Goal: Find specific page/section: Find specific page/section

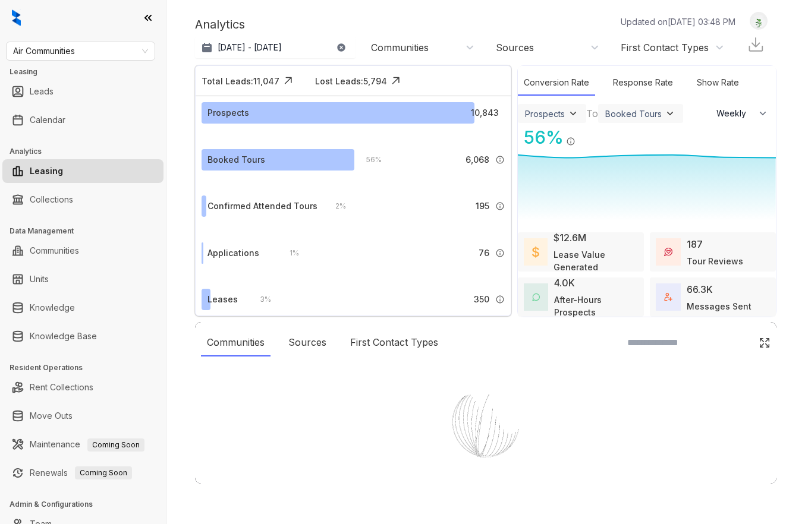
select select "******"
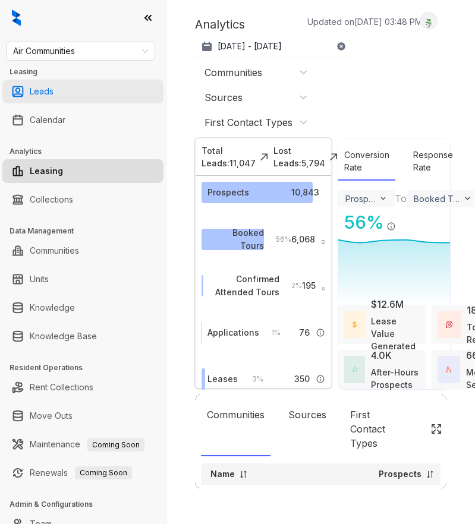
click at [54, 89] on link "Leads" at bounding box center [42, 92] width 24 height 24
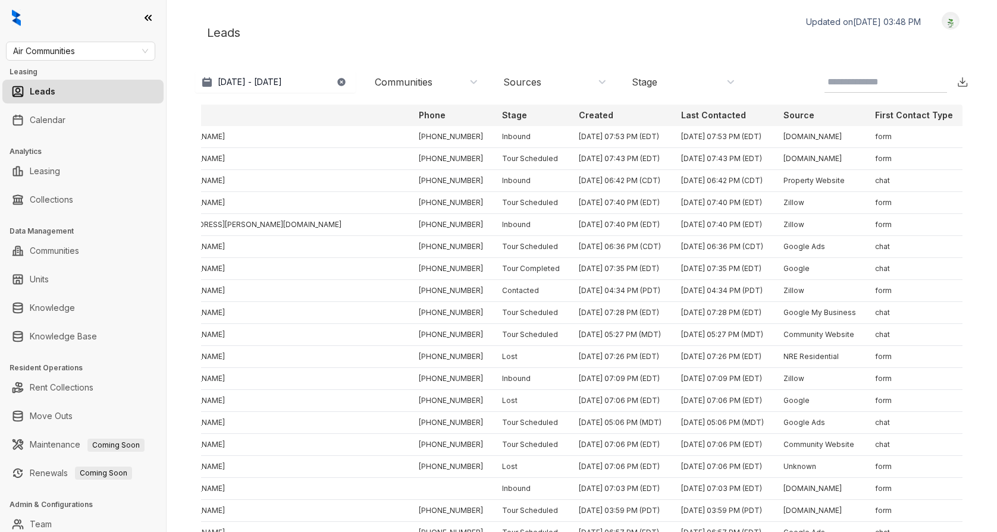
scroll to position [0, 225]
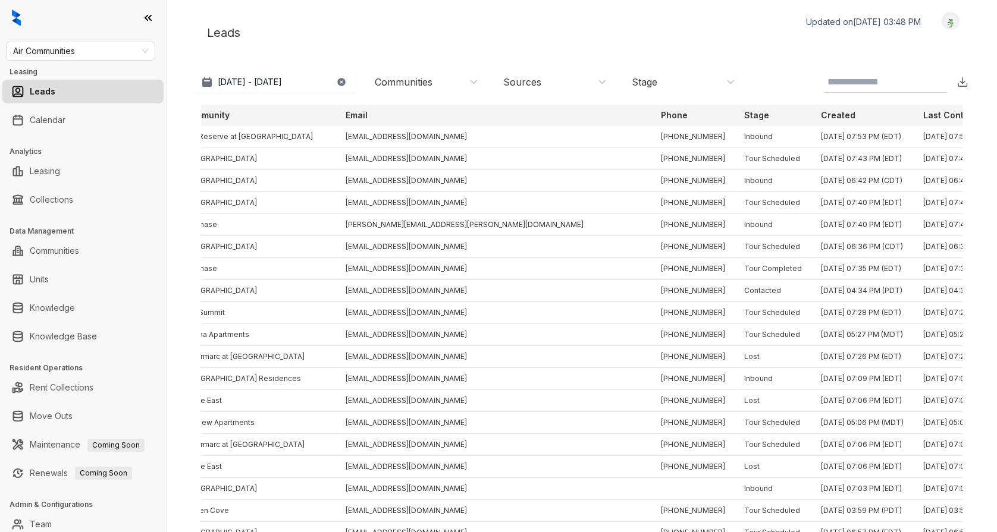
click at [397, 48] on div "Leads Updated on [DATE] 03:48 PM Logout" at bounding box center [581, 33] width 773 height 42
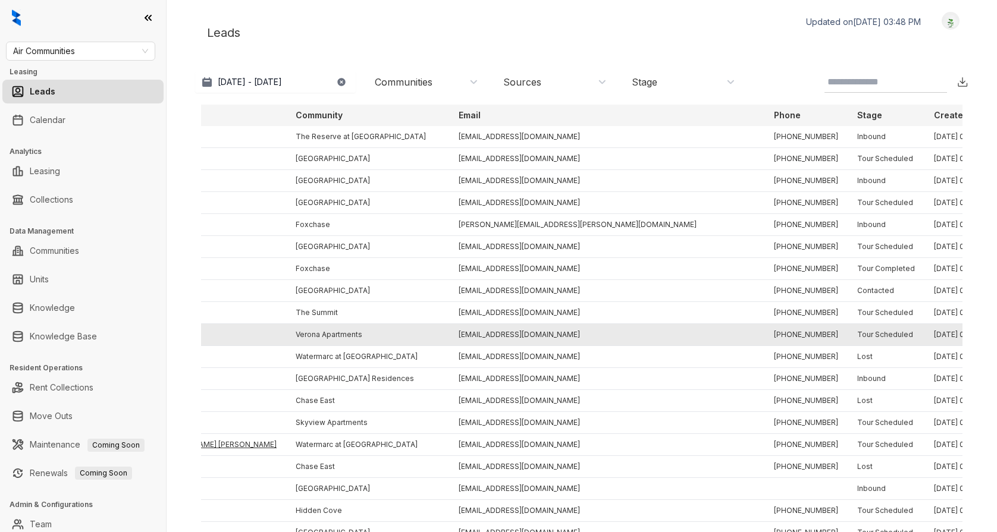
scroll to position [0, 0]
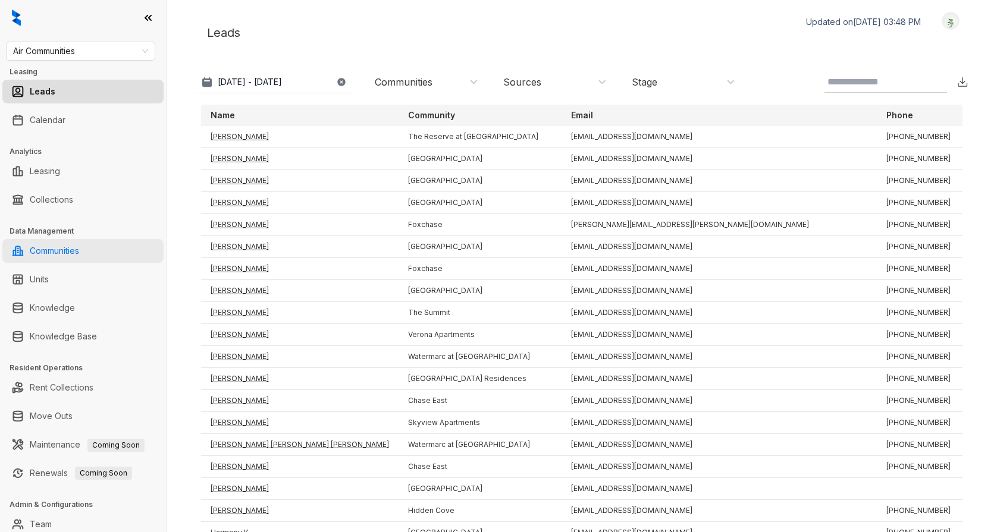
click at [79, 247] on link "Communities" at bounding box center [54, 251] width 49 height 24
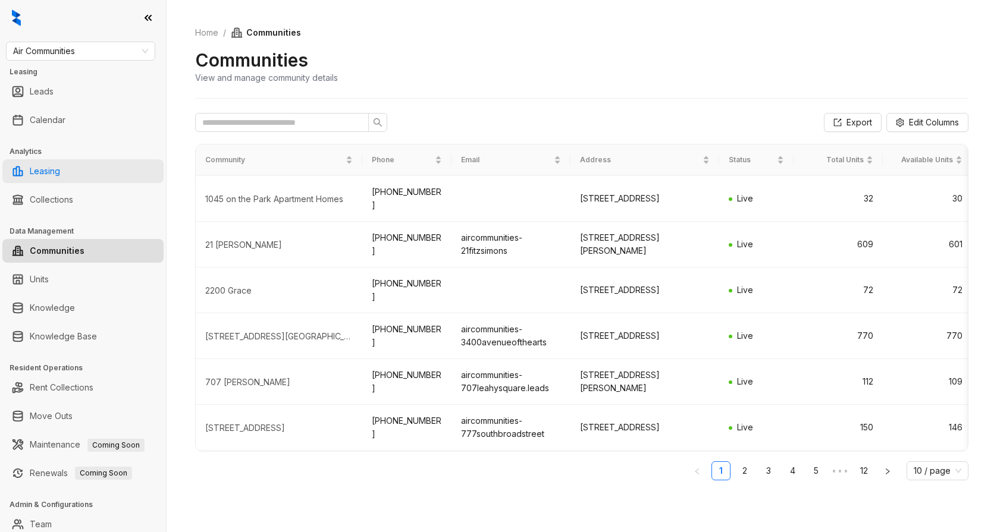
click at [46, 169] on link "Leasing" at bounding box center [45, 171] width 30 height 24
select select "******"
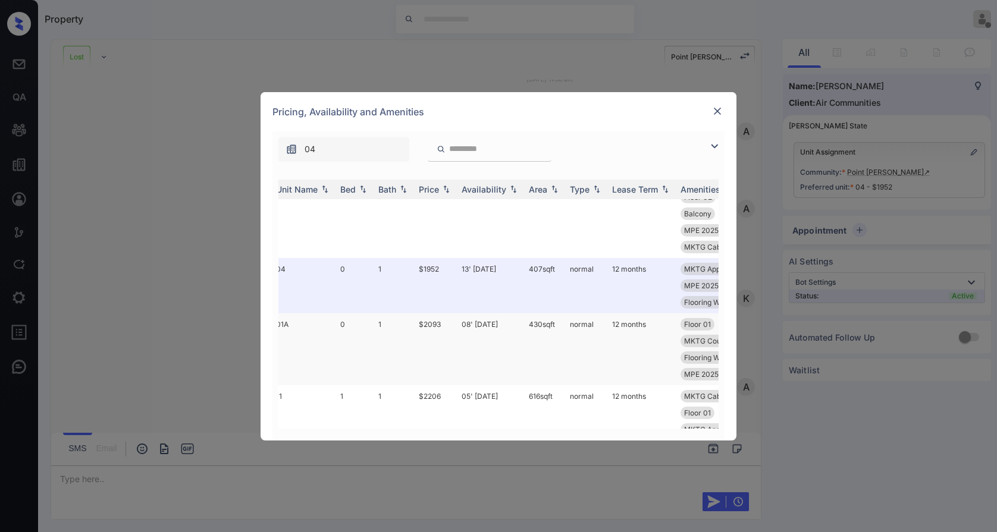
scroll to position [252, 0]
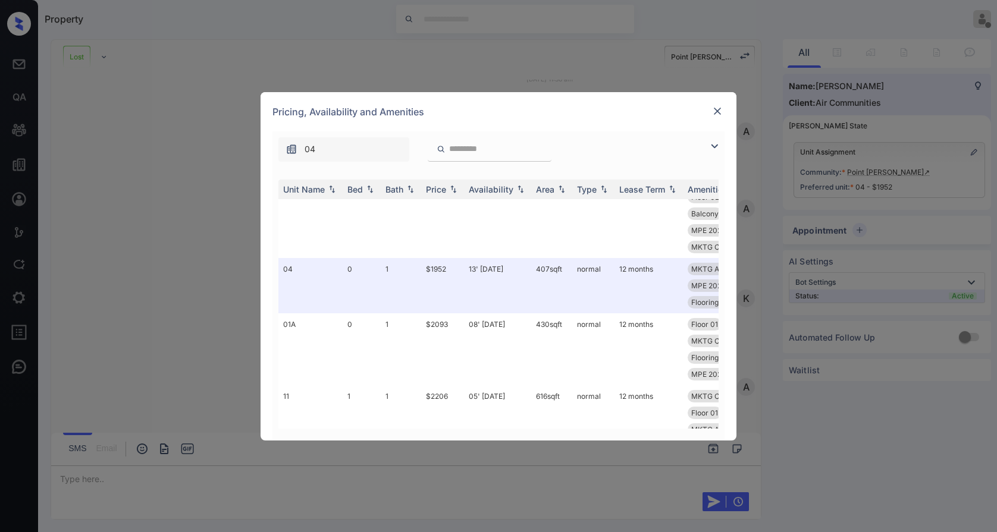
click at [307, 146] on span "04" at bounding box center [309, 149] width 11 height 13
click at [316, 150] on div "04" at bounding box center [343, 149] width 131 height 24
click at [329, 150] on div "04" at bounding box center [343, 149] width 131 height 24
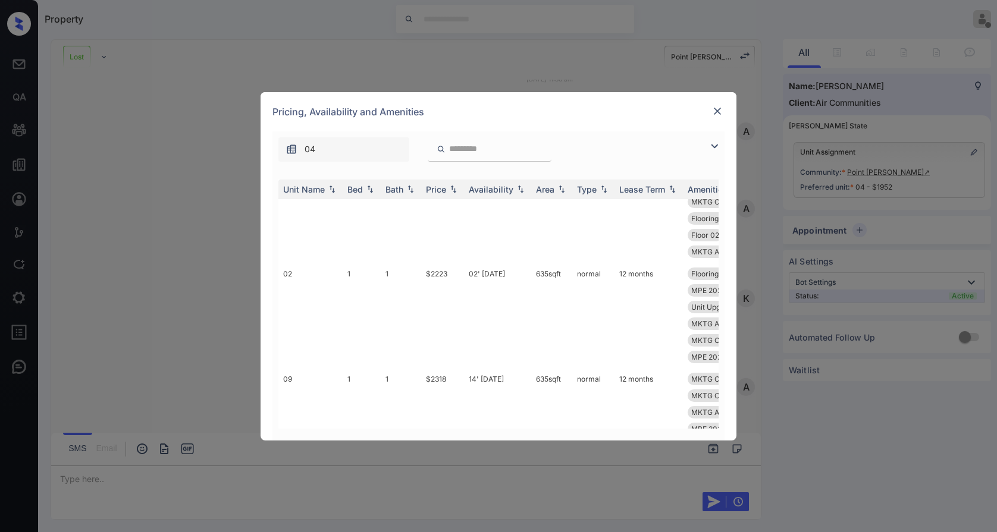
scroll to position [1528, 0]
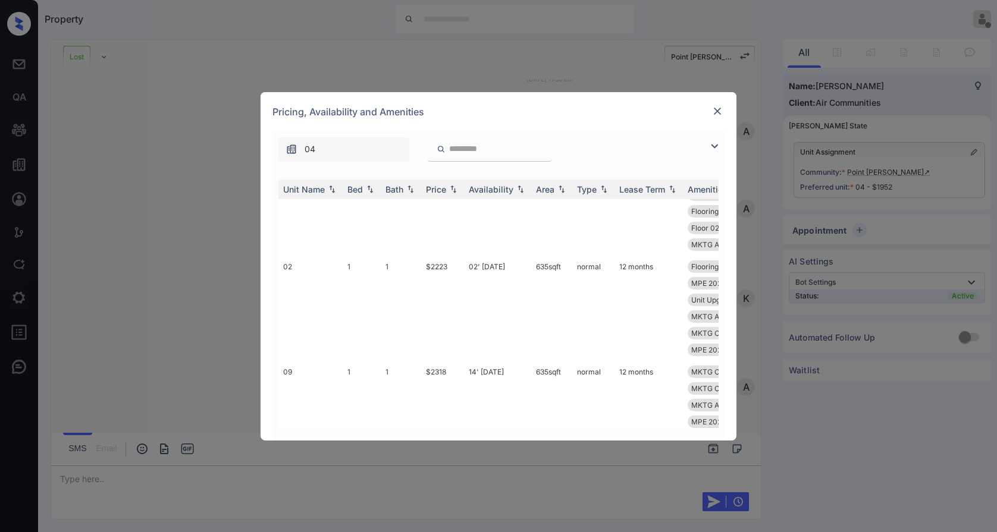
click at [499, 140] on div at bounding box center [490, 149] width 124 height 24
click at [494, 147] on input "search" at bounding box center [497, 149] width 98 height 10
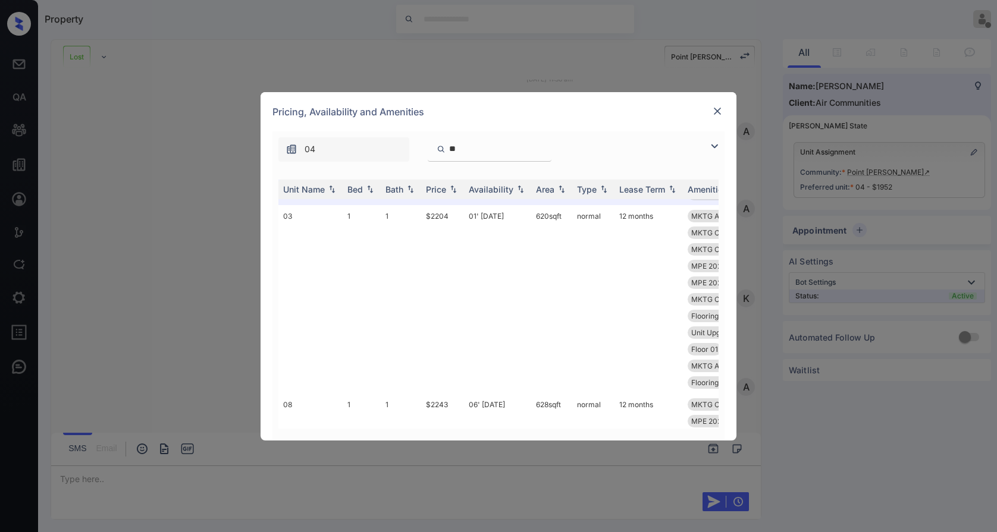
scroll to position [0, 0]
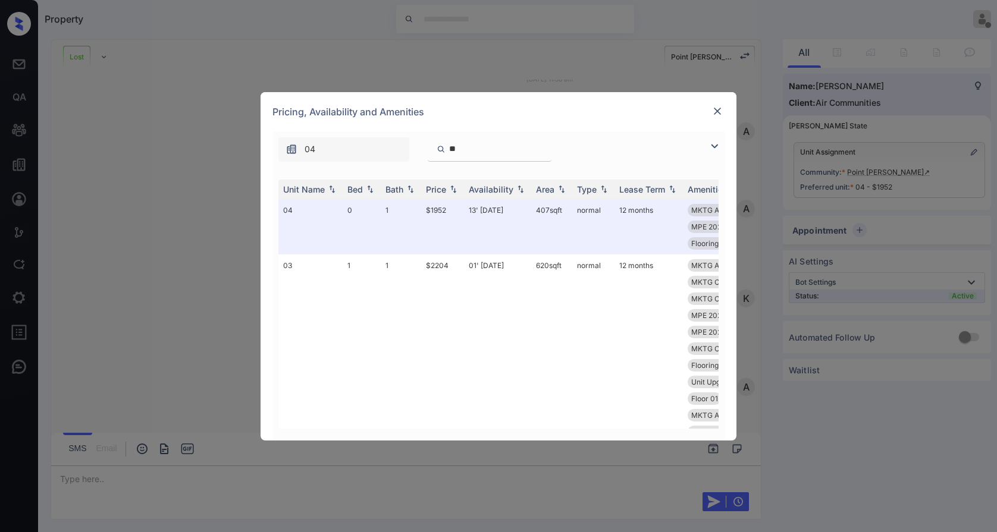
type input "**"
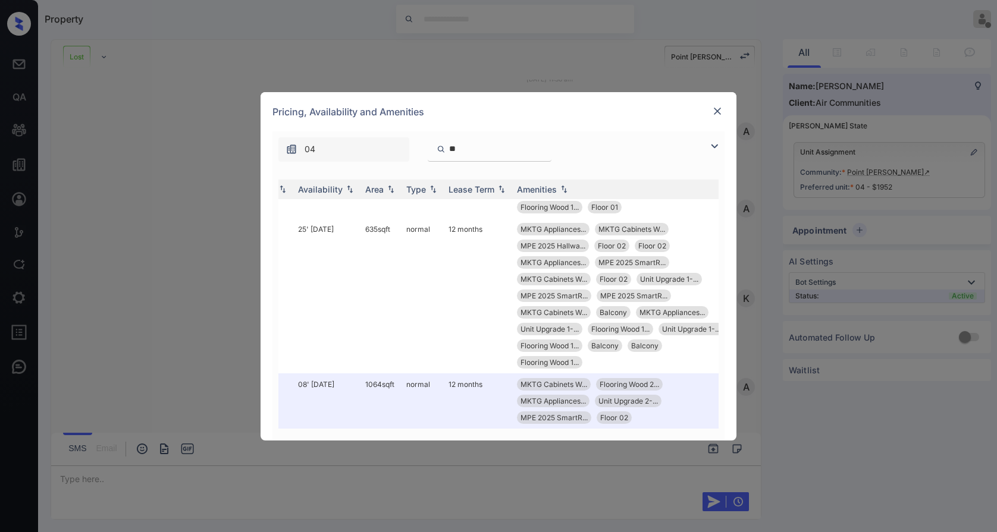
scroll to position [956, 181]
